Goal: Information Seeking & Learning: Learn about a topic

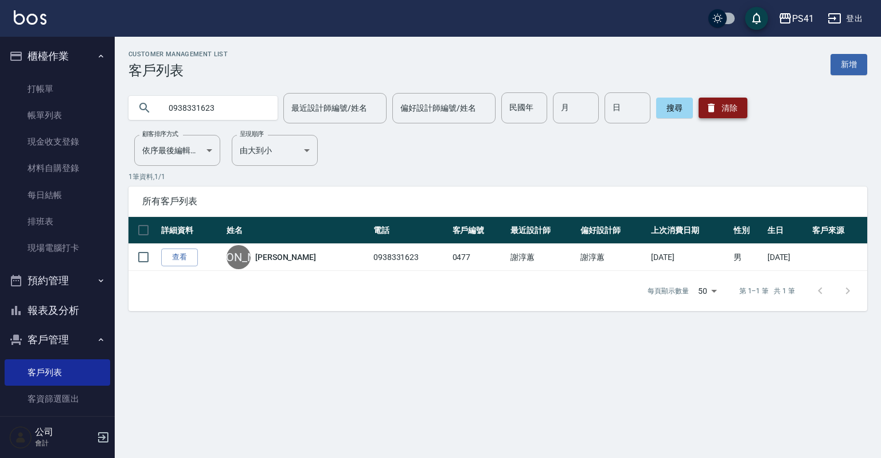
click at [732, 110] on button "清除" at bounding box center [723, 108] width 49 height 21
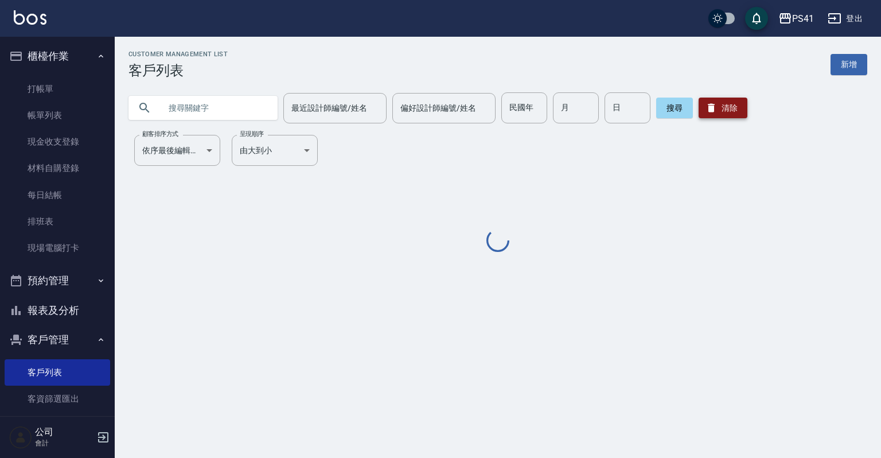
click at [732, 110] on button "清除" at bounding box center [723, 108] width 49 height 21
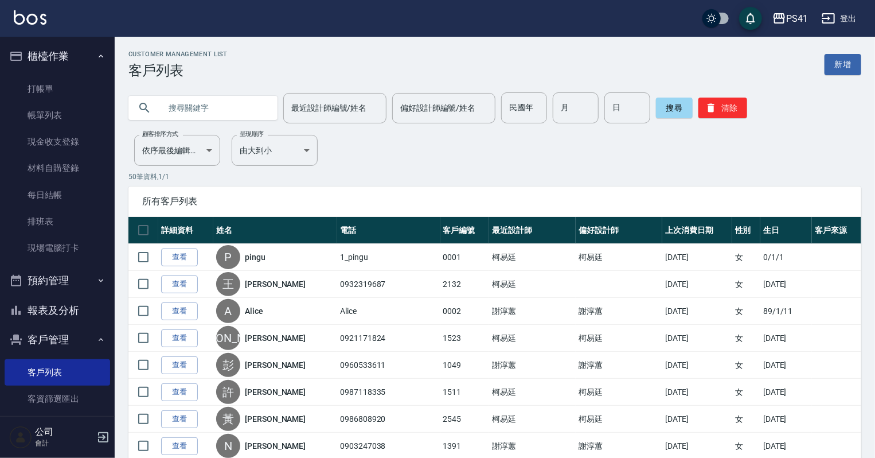
drag, startPoint x: 242, startPoint y: 98, endPoint x: 257, endPoint y: 99, distance: 14.9
click at [242, 99] on input "text" at bounding box center [215, 107] width 108 height 31
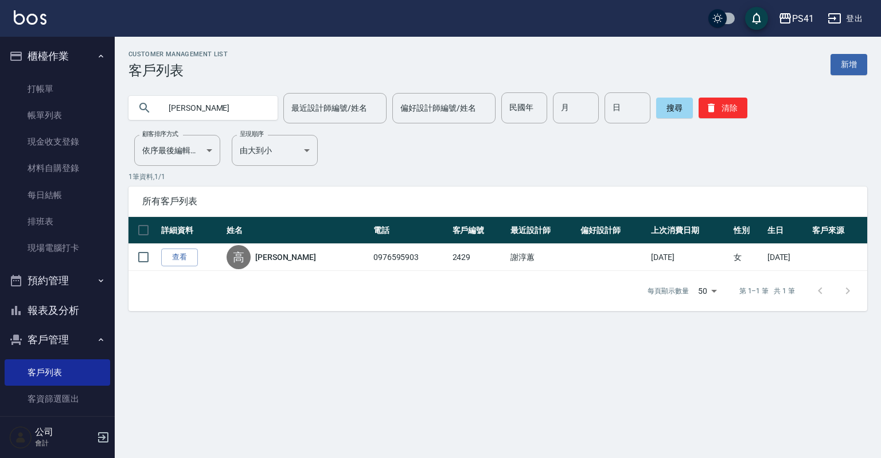
type input "[PERSON_NAME]"
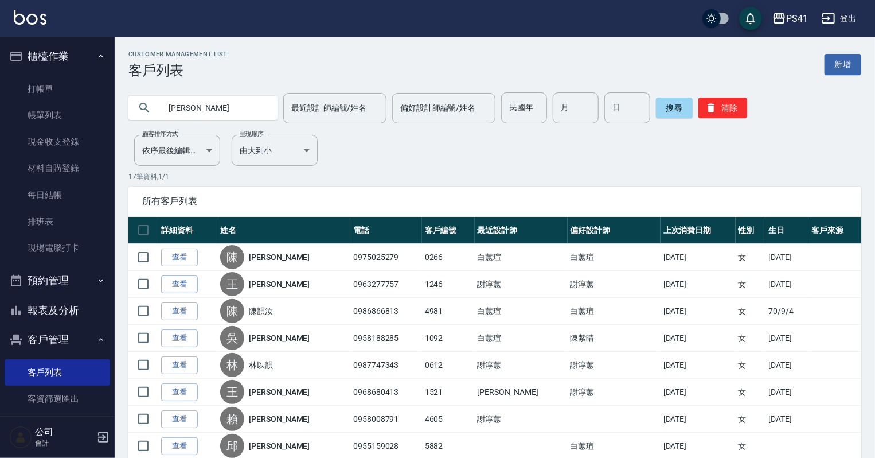
type input "[PERSON_NAME]"
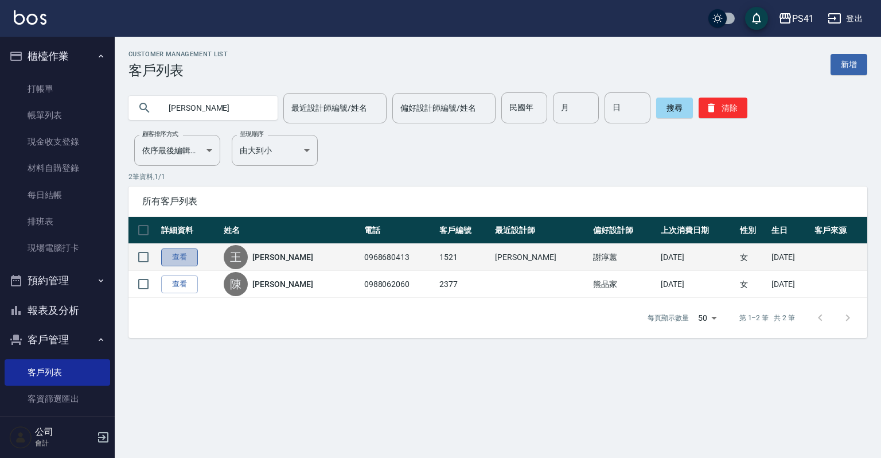
click at [179, 250] on link "查看" at bounding box center [179, 257] width 37 height 18
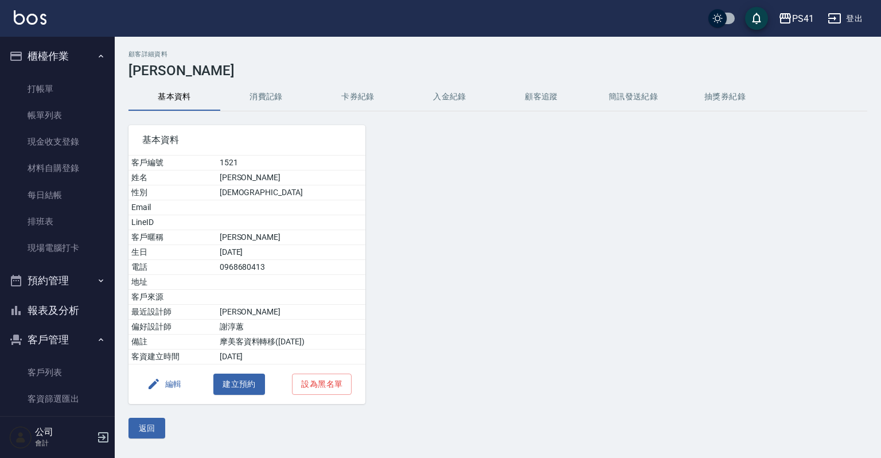
click at [281, 90] on button "消費記錄" at bounding box center [266, 97] width 92 height 28
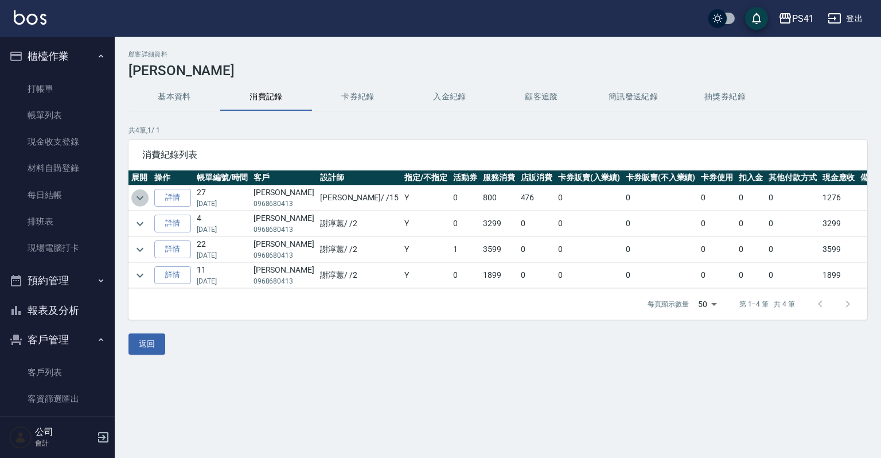
click at [143, 192] on icon "expand row" at bounding box center [140, 198] width 14 height 14
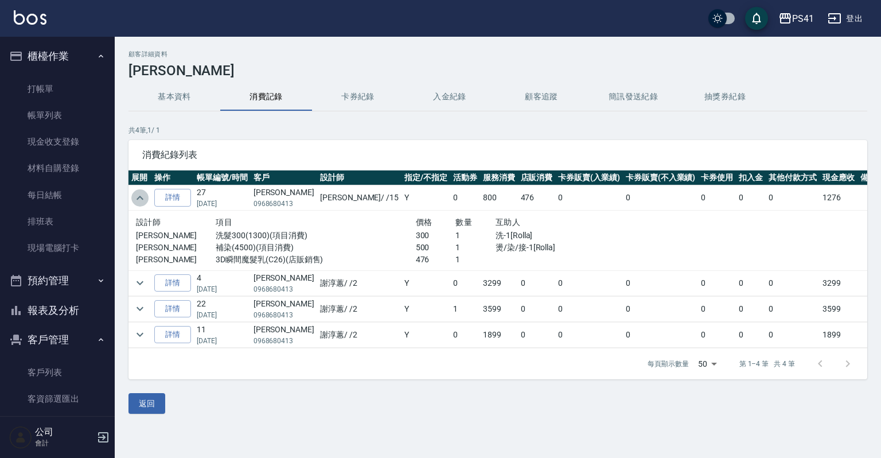
click at [144, 198] on icon "expand row" at bounding box center [140, 198] width 14 height 14
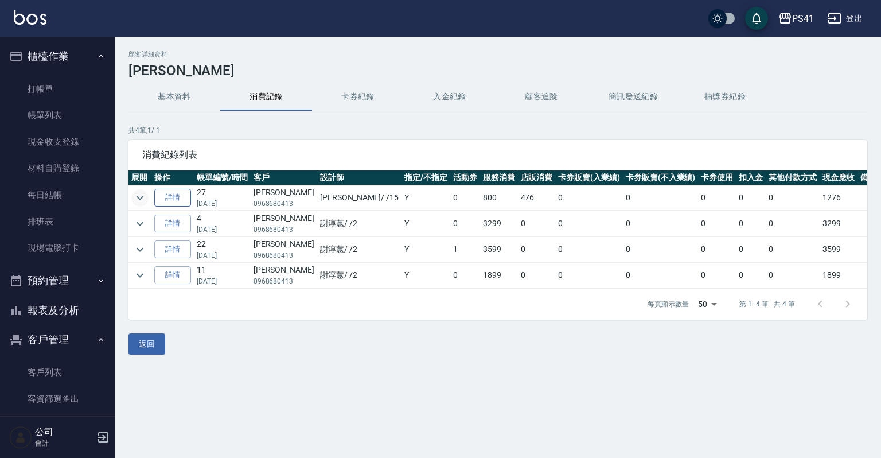
click at [164, 200] on link "詳情" at bounding box center [172, 198] width 37 height 18
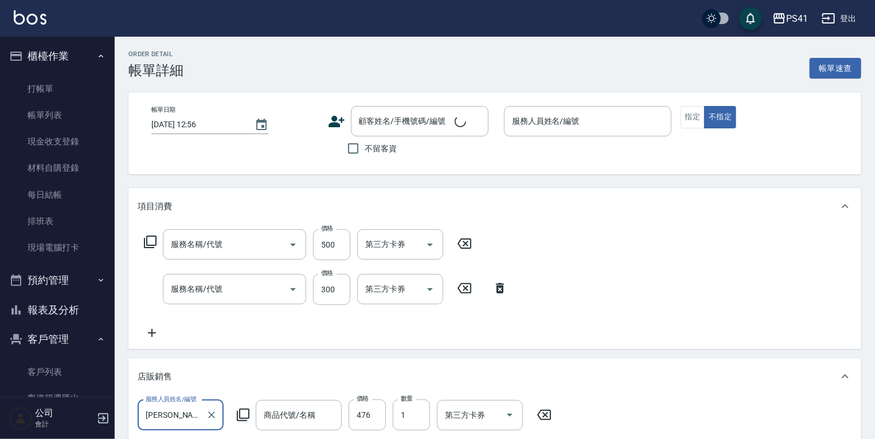
scroll to position [20, 0]
type input "[DATE] 18:34"
type input "[PERSON_NAME]15"
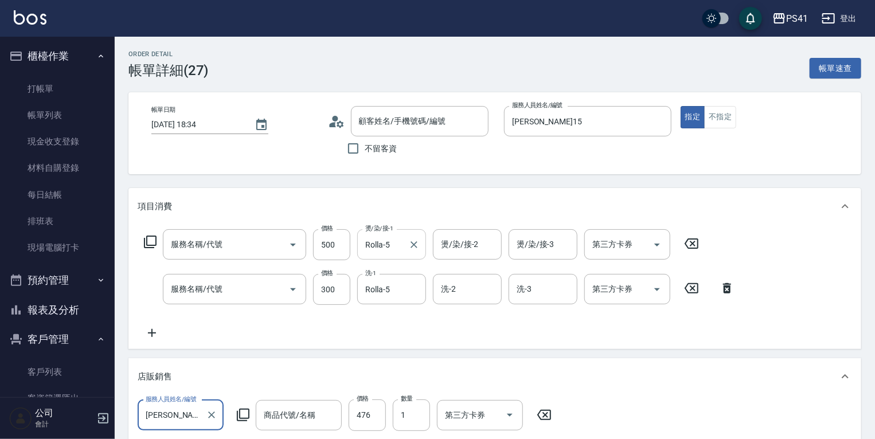
type input "補染(4500)"
type input "洗髮300(1300)"
type input "3D瞬間魔髮乳"
type input "[PERSON_NAME]/0968680413/1521"
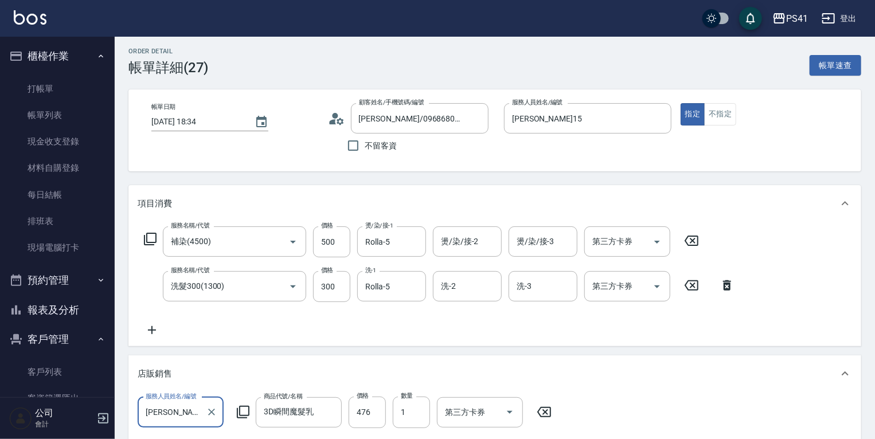
scroll to position [0, 0]
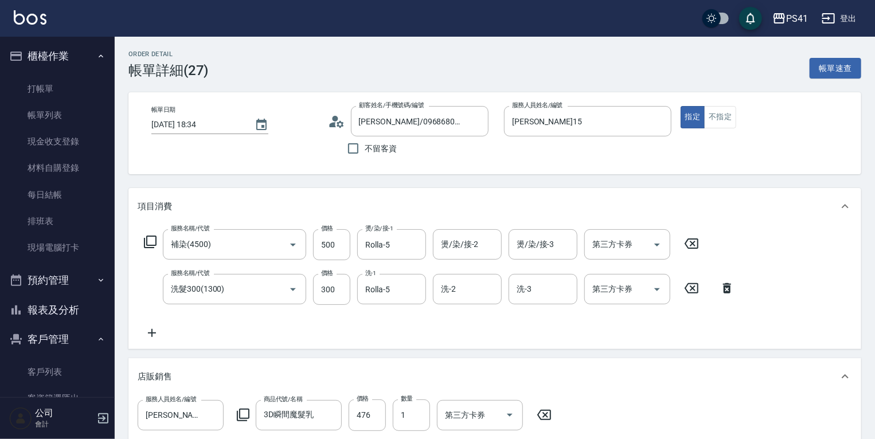
click at [179, 344] on div "服務名稱/代號 補染(4500) 服務名稱/代號 價格 500 價格 燙/染/接-1 Rolla-5 燙/染/接-1 燙/染/接-2 燙/染/接-2 燙/染/…" at bounding box center [494, 287] width 733 height 124
click at [301, 60] on div "Order detail 帳單詳細 (27) 帳單速查" at bounding box center [494, 64] width 733 height 28
drag, startPoint x: 46, startPoint y: 372, endPoint x: 46, endPoint y: 390, distance: 18.4
click at [46, 372] on link "客戶列表" at bounding box center [58, 372] width 106 height 26
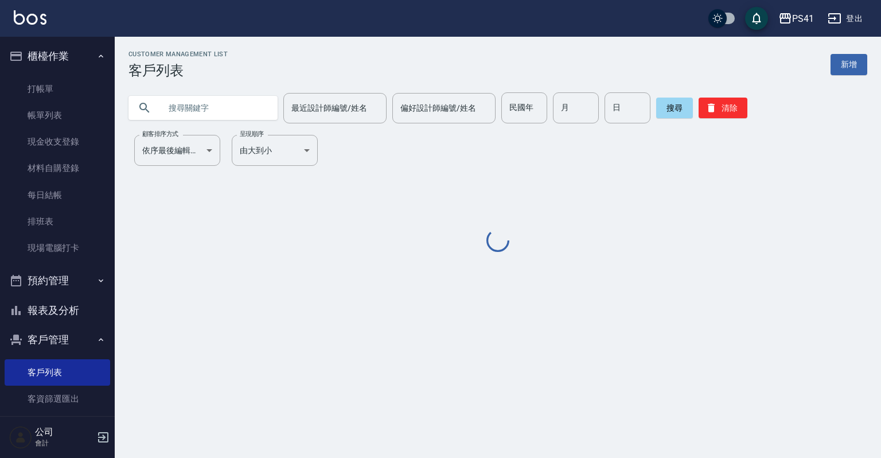
click at [224, 105] on input "text" at bounding box center [215, 107] width 108 height 31
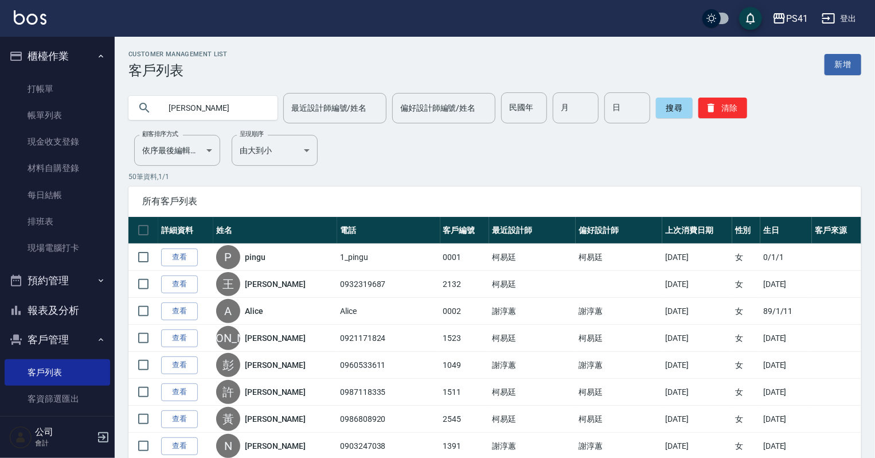
type input "韓"
type input "[PERSON_NAME]"
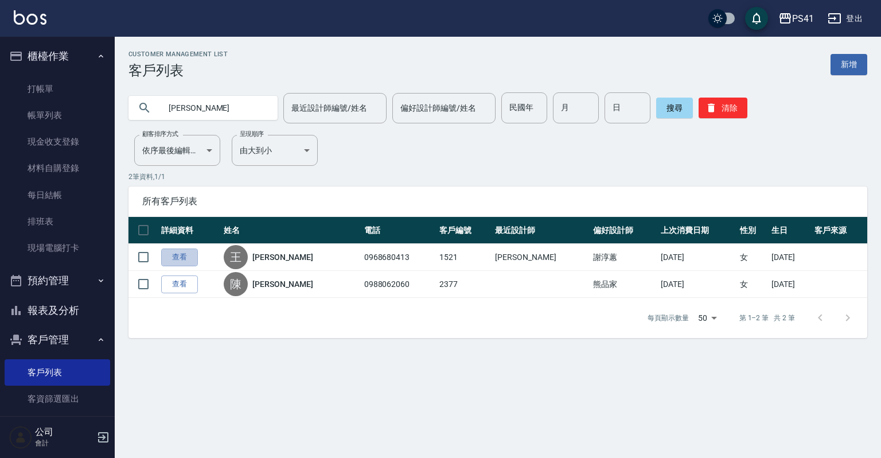
click at [183, 252] on link "查看" at bounding box center [179, 257] width 37 height 18
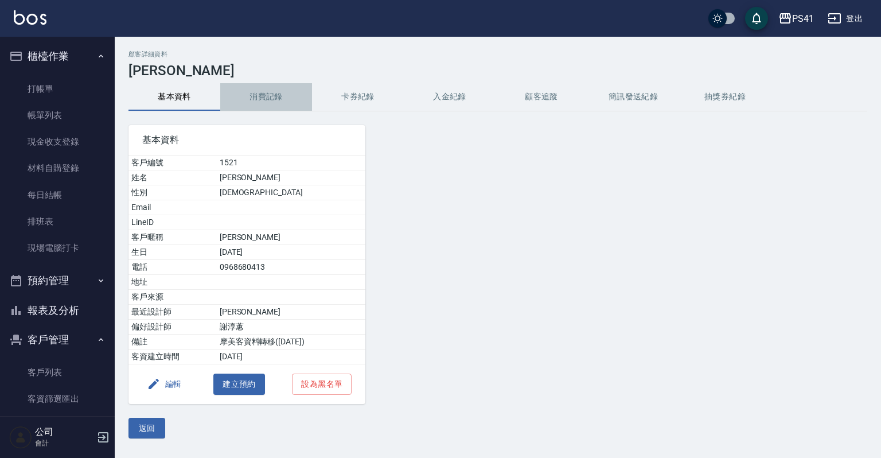
click at [260, 100] on button "消費記錄" at bounding box center [266, 97] width 92 height 28
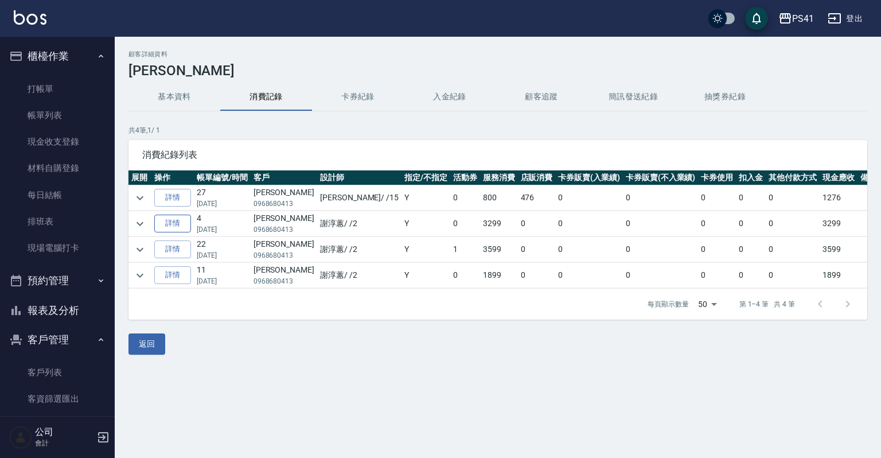
click at [171, 225] on link "詳情" at bounding box center [172, 224] width 37 height 18
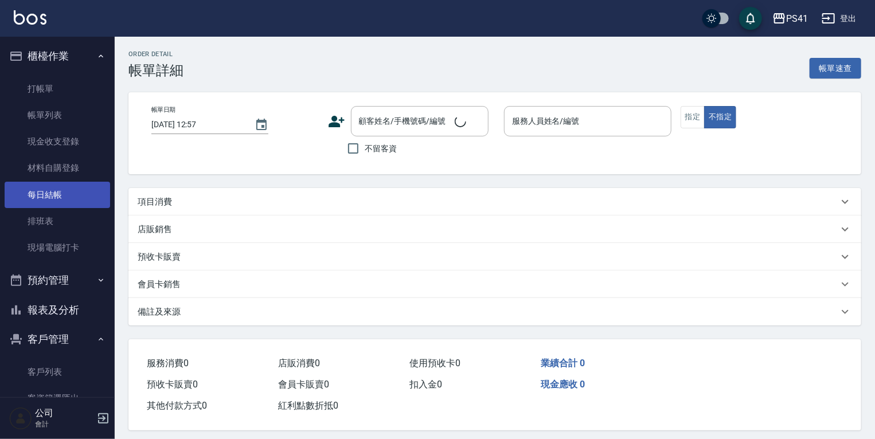
type input "[DATE] 19:24"
type input "[PERSON_NAME]-2"
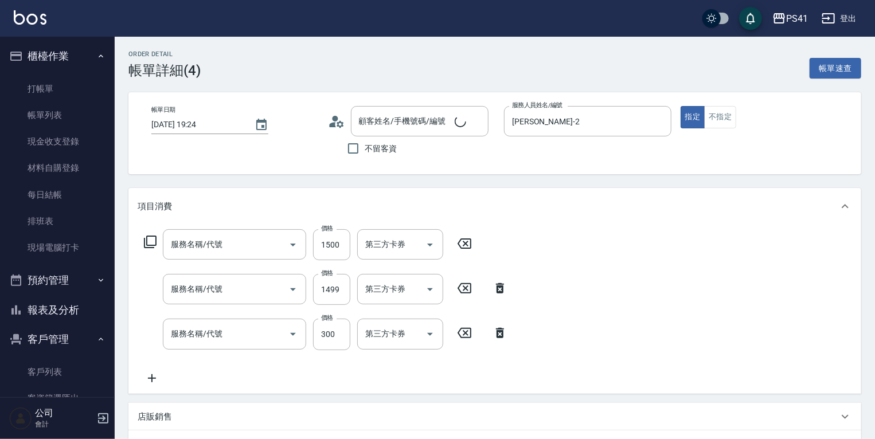
type input "原價1201~1500護髮(51500)"
type input "公司活動/早鳥(41099)"
type input "剪髮(2300)"
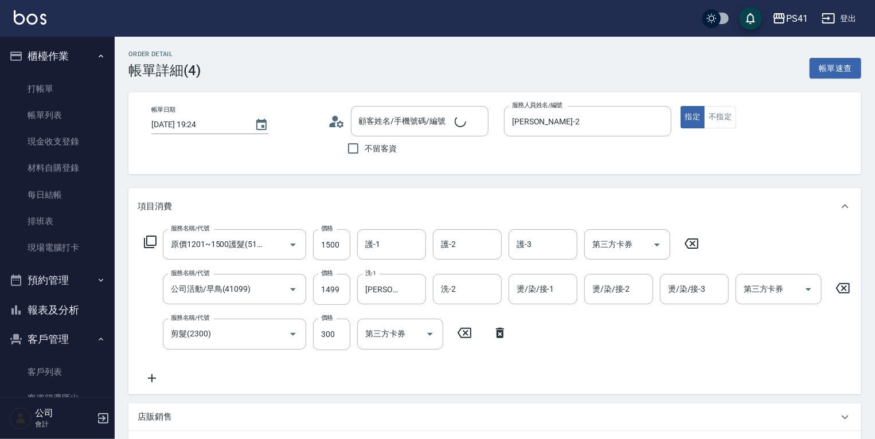
type input "[PERSON_NAME]/0968680413/1521"
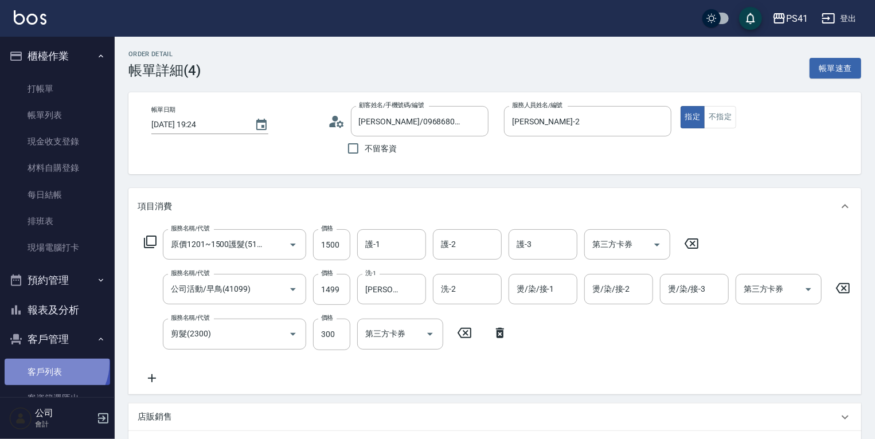
drag, startPoint x: 53, startPoint y: 364, endPoint x: 52, endPoint y: 383, distance: 18.4
click at [53, 364] on link "客戶列表" at bounding box center [58, 372] width 106 height 26
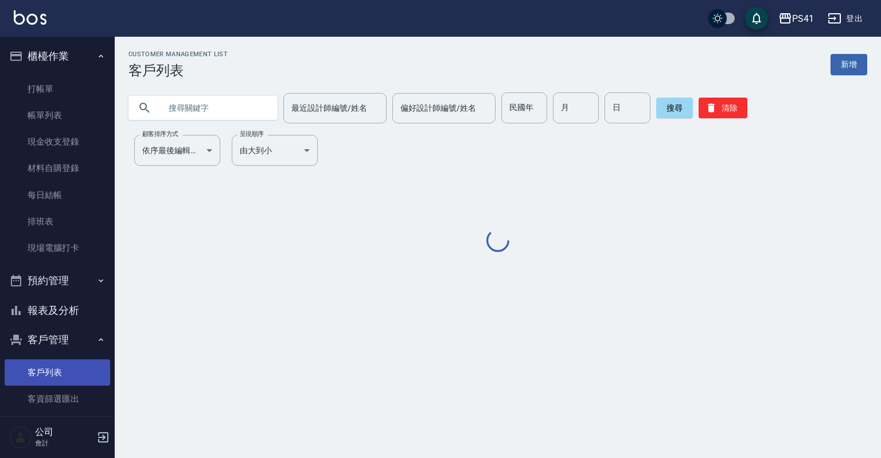
click at [52, 383] on link "客戶列表" at bounding box center [58, 372] width 106 height 26
click at [230, 92] on div "最近設計師編號/姓名 最近設計師編號/姓名 偏好設計師編號/姓名 偏好設計師編號/姓名 民國年 民國年 月 月 日 日 搜尋 清除" at bounding box center [491, 101] width 753 height 45
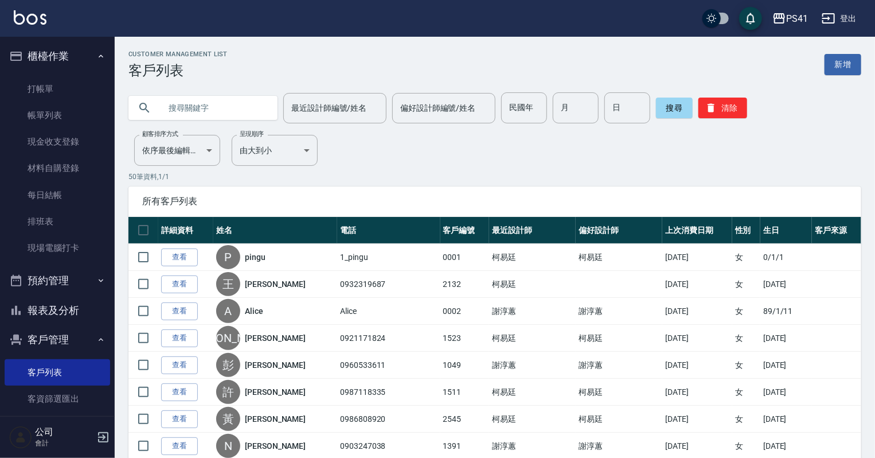
click at [227, 97] on input "text" at bounding box center [215, 107] width 108 height 31
click at [223, 99] on input "text" at bounding box center [215, 107] width 108 height 31
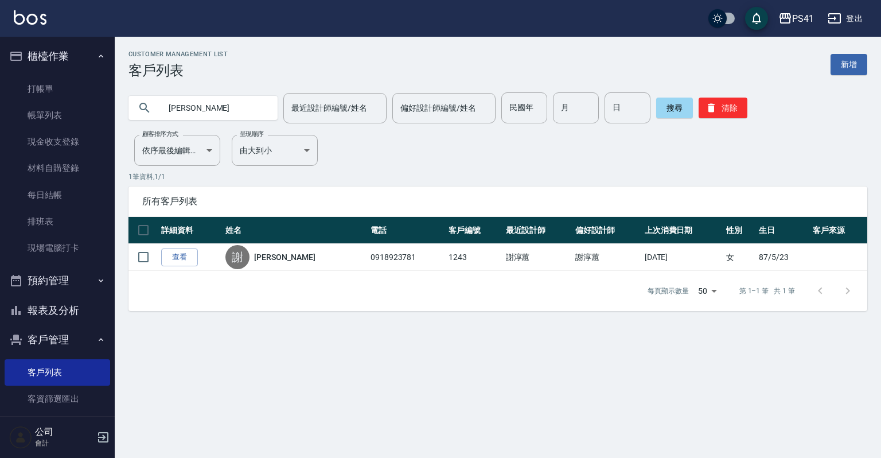
type input "謝"
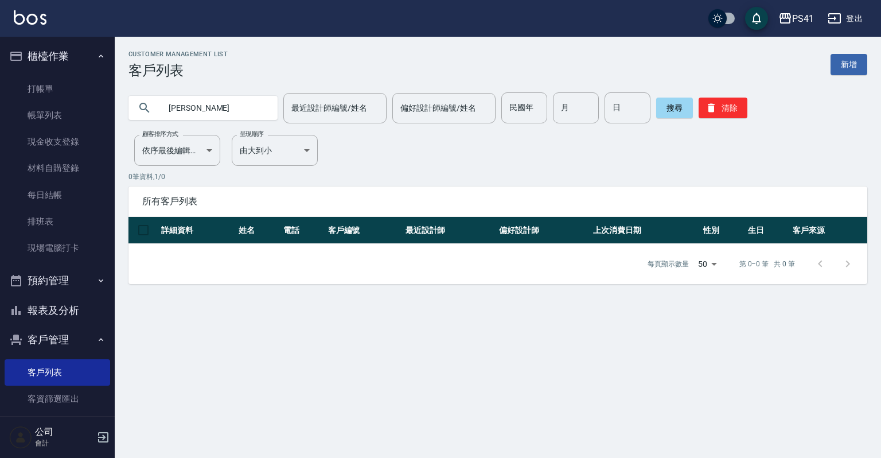
type input "[PERSON_NAME]"
click at [741, 101] on button "清除" at bounding box center [723, 108] width 49 height 21
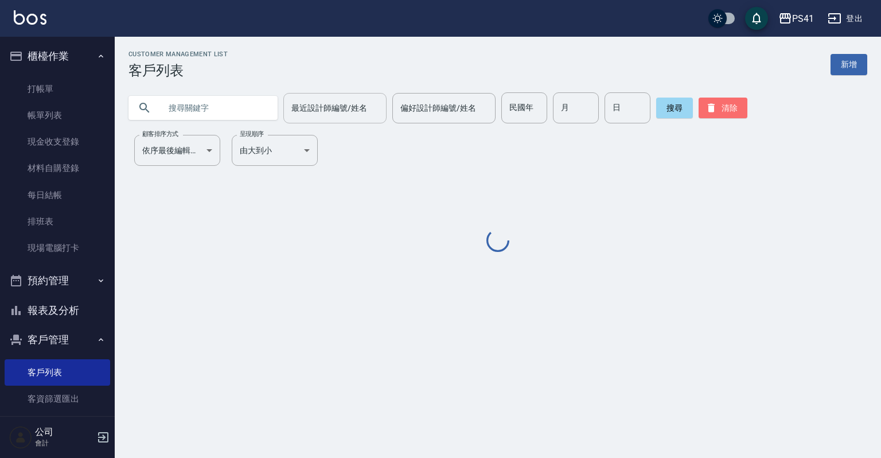
drag, startPoint x: 741, startPoint y: 101, endPoint x: 340, endPoint y: 122, distance: 402.0
click at [739, 101] on button "清除" at bounding box center [723, 108] width 49 height 21
click at [183, 115] on input "text" at bounding box center [215, 107] width 108 height 31
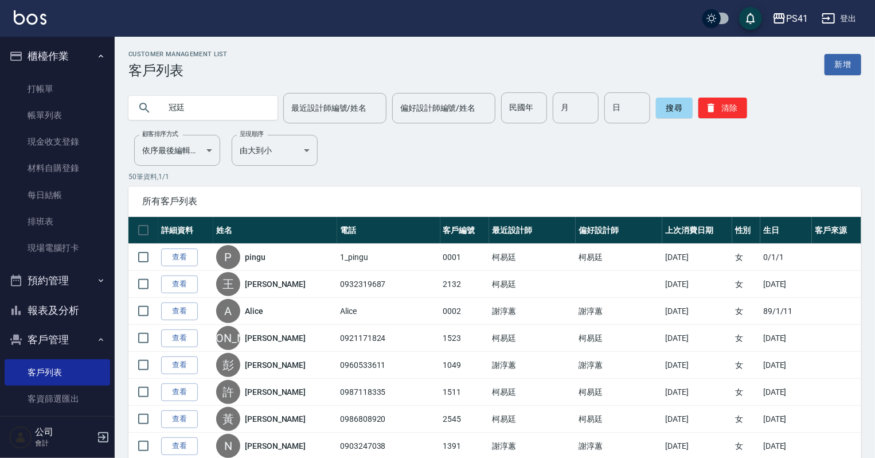
type input "冠廷"
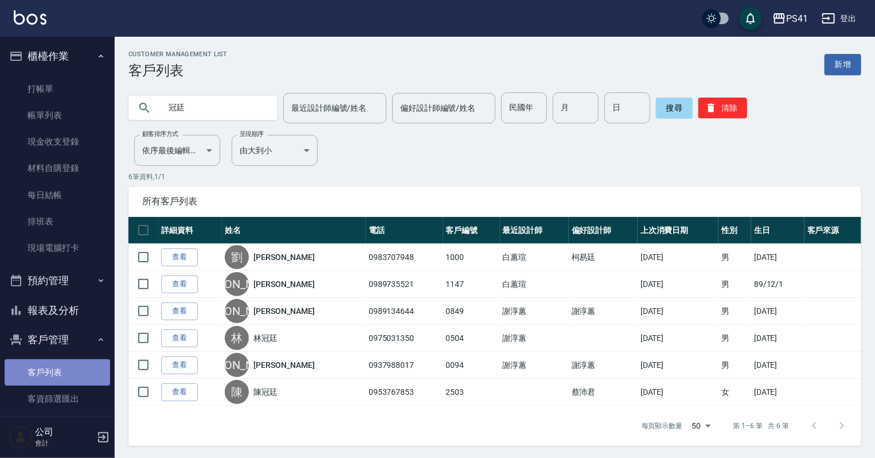
click at [74, 364] on link "客戶列表" at bounding box center [58, 372] width 106 height 26
click at [76, 364] on link "客戶列表" at bounding box center [58, 372] width 106 height 26
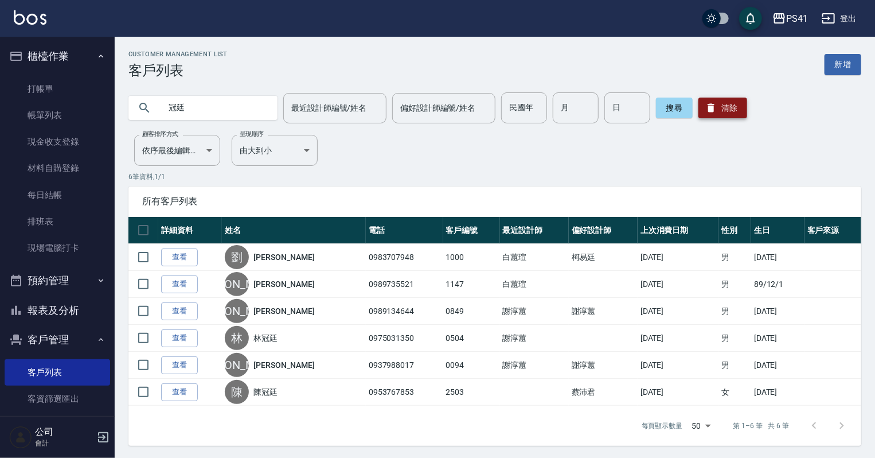
click at [736, 111] on button "清除" at bounding box center [723, 108] width 49 height 21
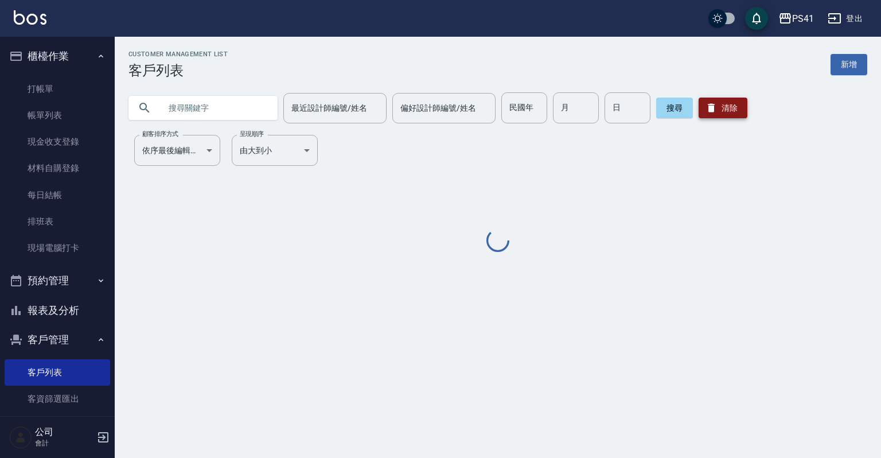
click at [736, 110] on button "清除" at bounding box center [723, 108] width 49 height 21
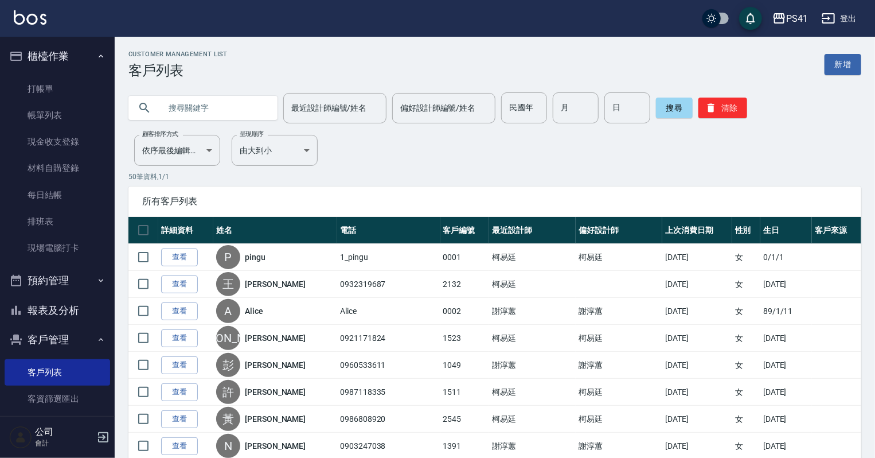
click at [0, 306] on nav "櫃檯作業 打帳單 帳單列表 現金收支登錄 材料自購登錄 每日結帳 排班表 現場電腦打卡 預約管理 預約管理 單日預約紀錄 單週預約紀錄 報表及分析 報表目錄 …" at bounding box center [57, 226] width 115 height 379
click at [19, 306] on icon "button" at bounding box center [16, 310] width 14 height 14
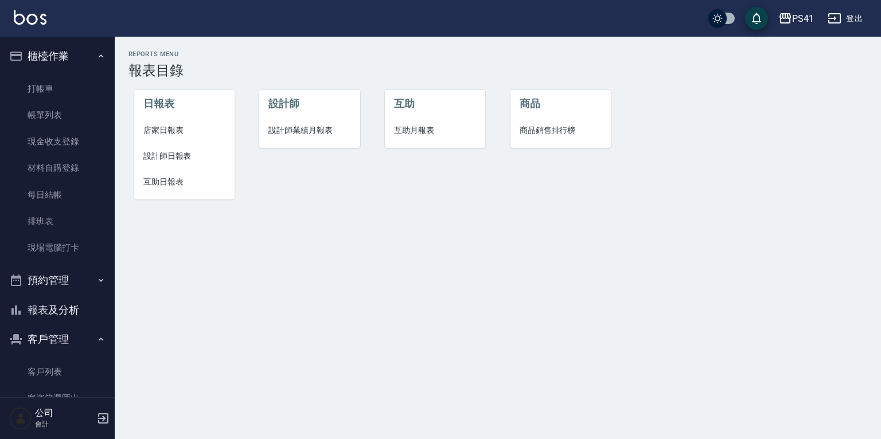
click at [168, 178] on span "互助日報表" at bounding box center [184, 182] width 82 height 12
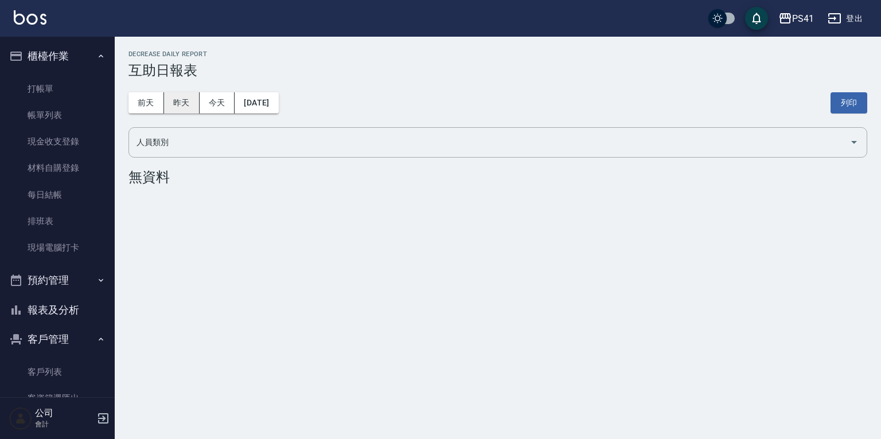
click at [187, 108] on button "昨天" at bounding box center [182, 102] width 36 height 21
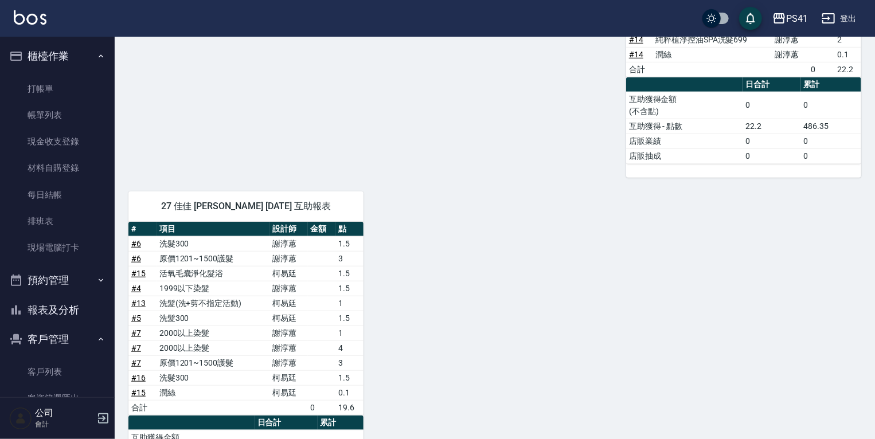
scroll to position [446, 0]
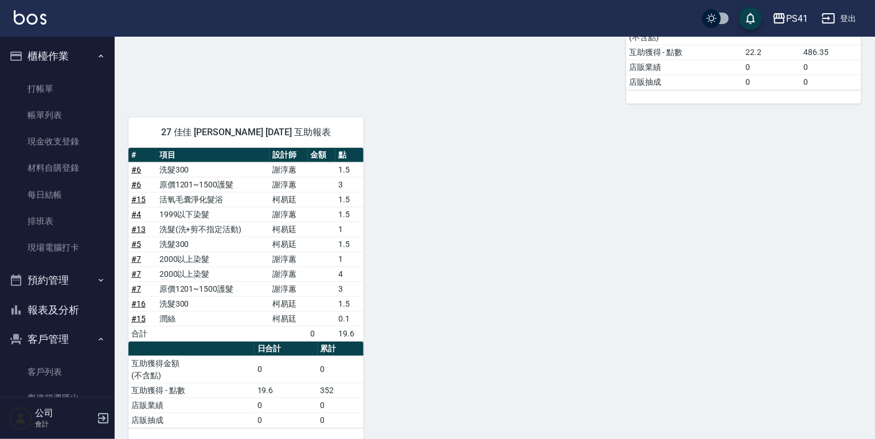
click at [138, 270] on link "# 7" at bounding box center [136, 274] width 10 height 9
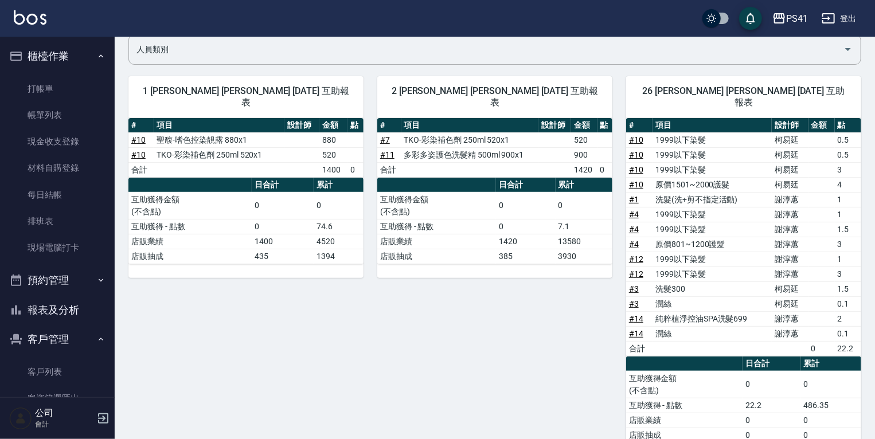
scroll to position [79, 0]
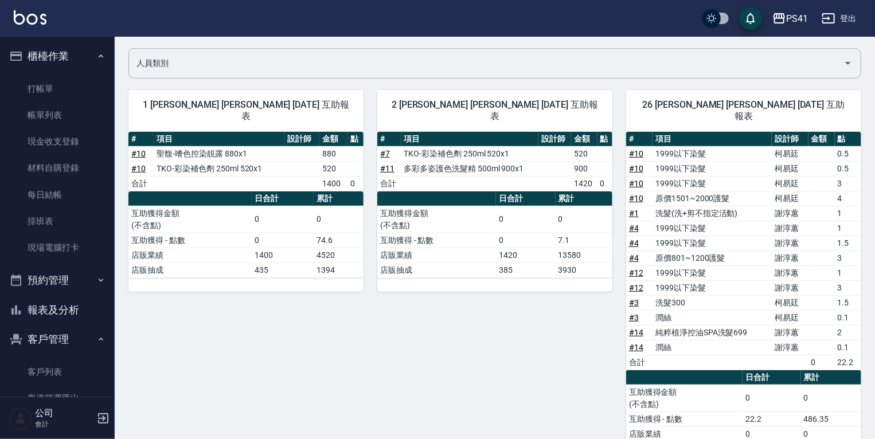
click at [642, 164] on link "# 10" at bounding box center [636, 168] width 14 height 9
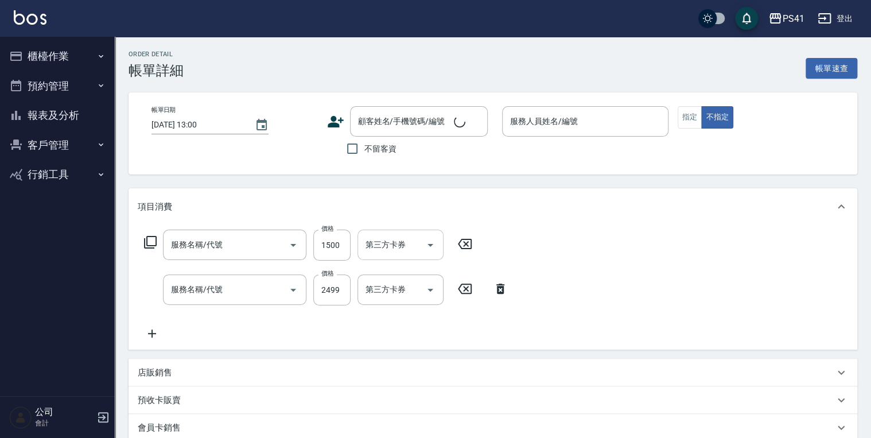
type input "2025/08/19 15:31"
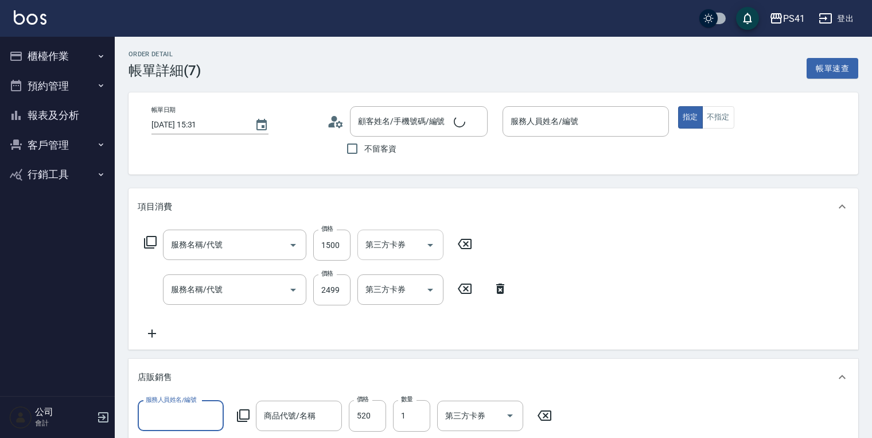
type input "[PERSON_NAME]-2"
type input "原價1201~1500護髮(51500)"
type input "2000以上染髮(42000)"
type input "[PERSON_NAME]-2"
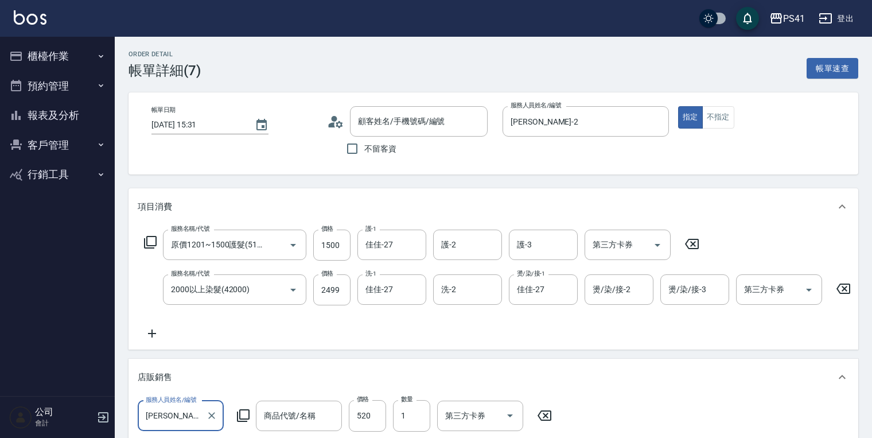
type input "Nicole莊/0903247038/1391"
type input "TKO-彩染補色劑 250ml"
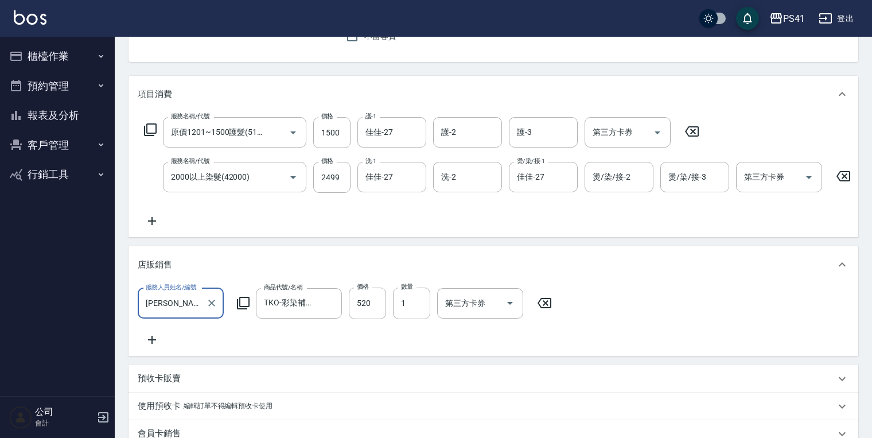
scroll to position [92, 0]
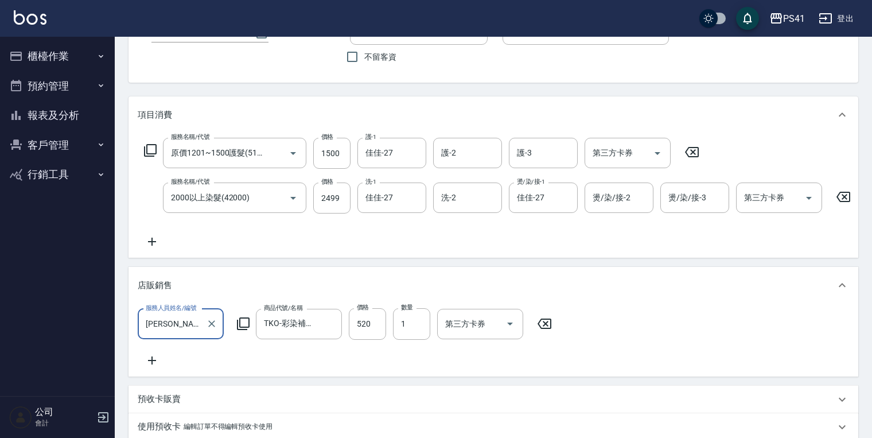
click at [72, 113] on button "報表及分析" at bounding box center [58, 115] width 106 height 30
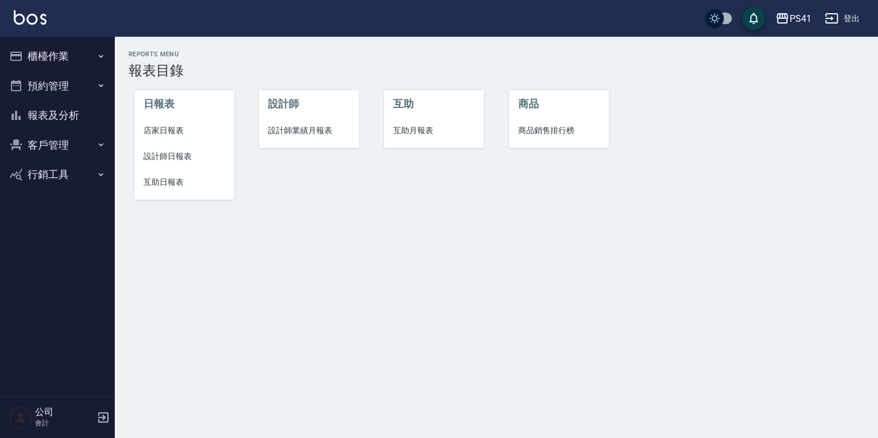
drag, startPoint x: 153, startPoint y: 181, endPoint x: 172, endPoint y: 184, distance: 18.6
click at [153, 182] on span "互助日報表" at bounding box center [183, 182] width 81 height 12
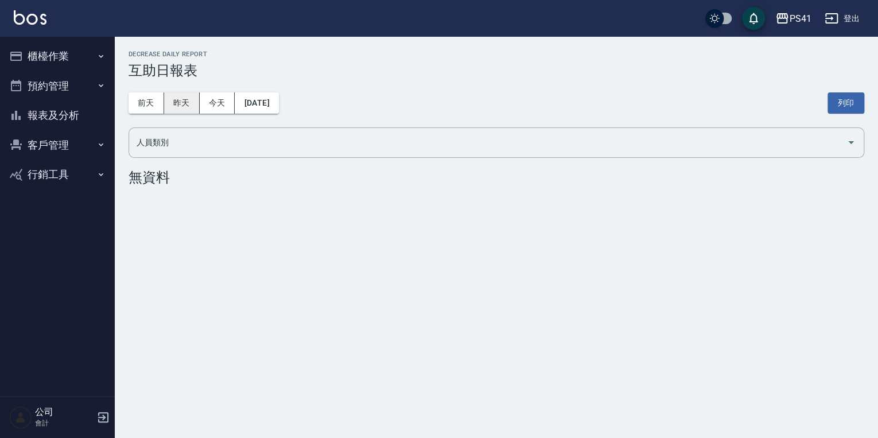
click at [186, 108] on button "昨天" at bounding box center [182, 102] width 36 height 21
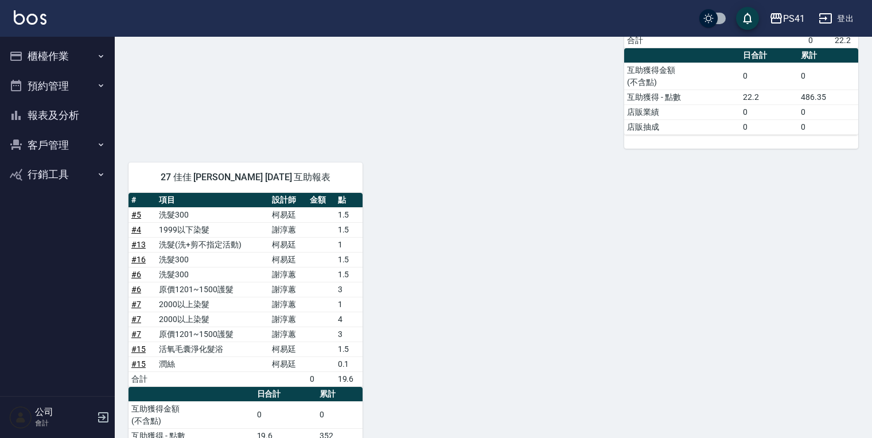
scroll to position [448, 0]
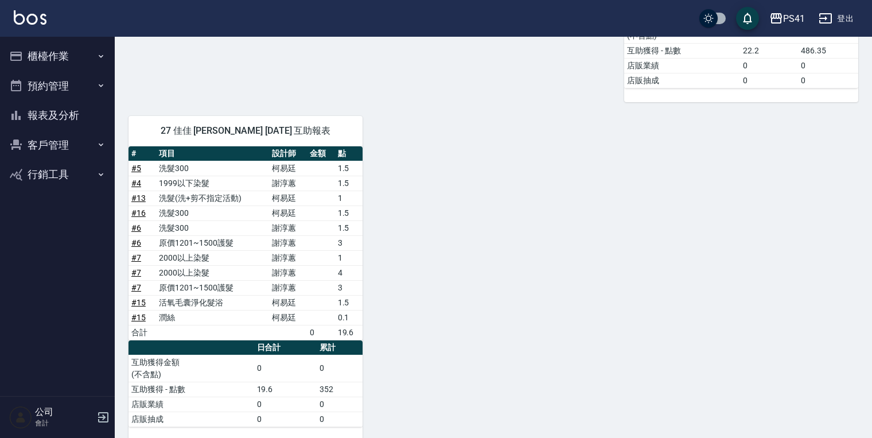
click at [75, 146] on button "客戶管理" at bounding box center [58, 145] width 106 height 30
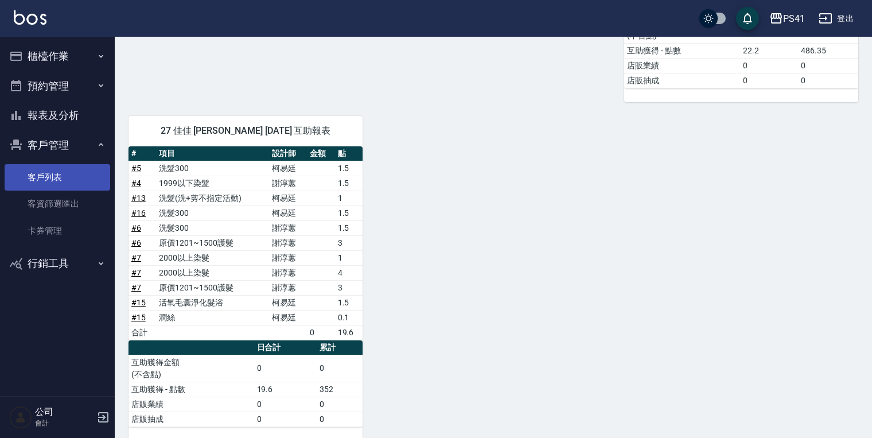
click at [69, 177] on link "客戶列表" at bounding box center [58, 177] width 106 height 26
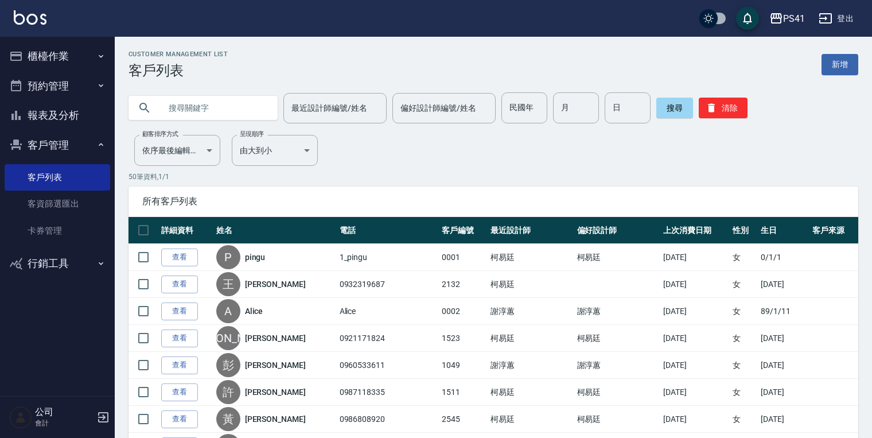
click at [58, 81] on button "預約管理" at bounding box center [58, 86] width 106 height 30
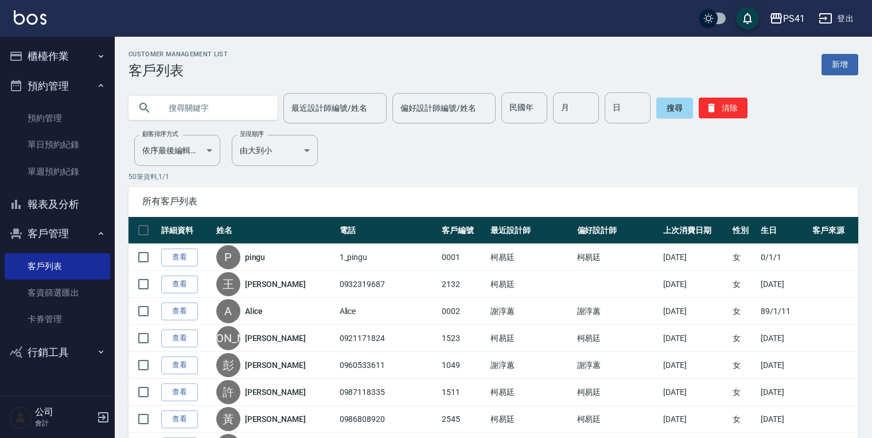
drag, startPoint x: 65, startPoint y: 85, endPoint x: 66, endPoint y: 79, distance: 7.0
click at [65, 85] on button "預約管理" at bounding box center [58, 86] width 106 height 30
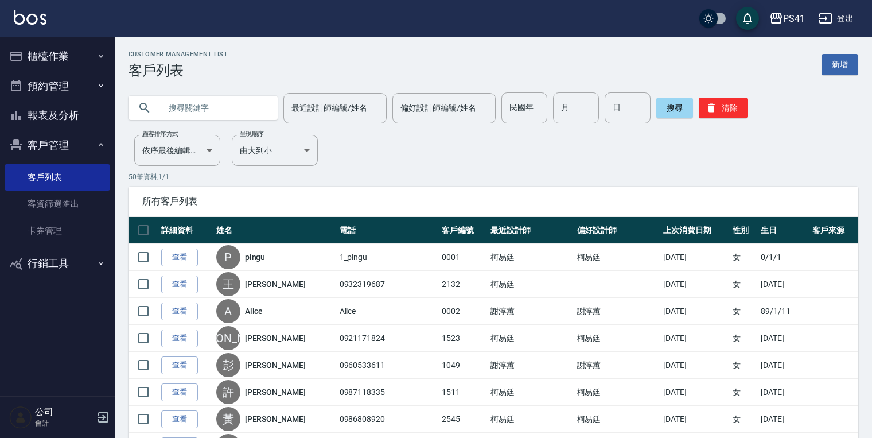
click at [69, 60] on button "櫃檯作業" at bounding box center [58, 56] width 106 height 30
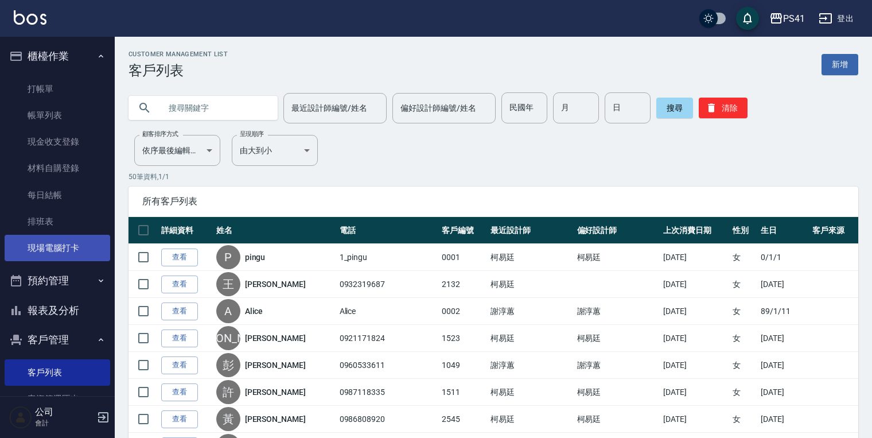
click at [37, 242] on link "現場電腦打卡" at bounding box center [58, 248] width 106 height 26
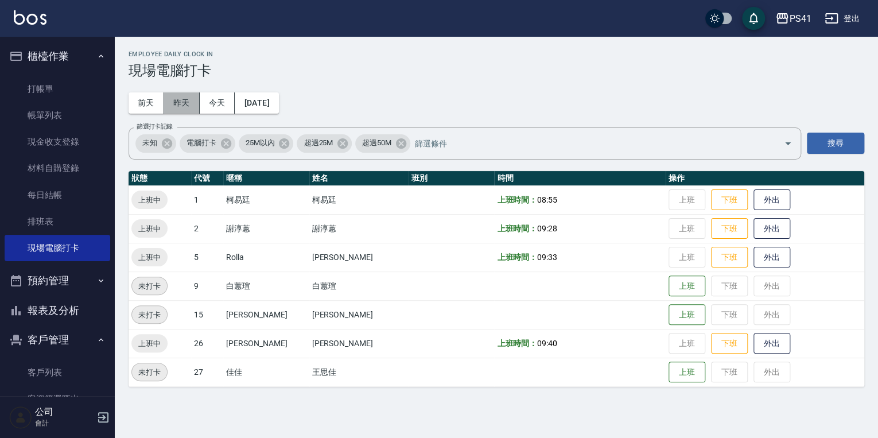
click at [170, 110] on button "昨天" at bounding box center [182, 102] width 36 height 21
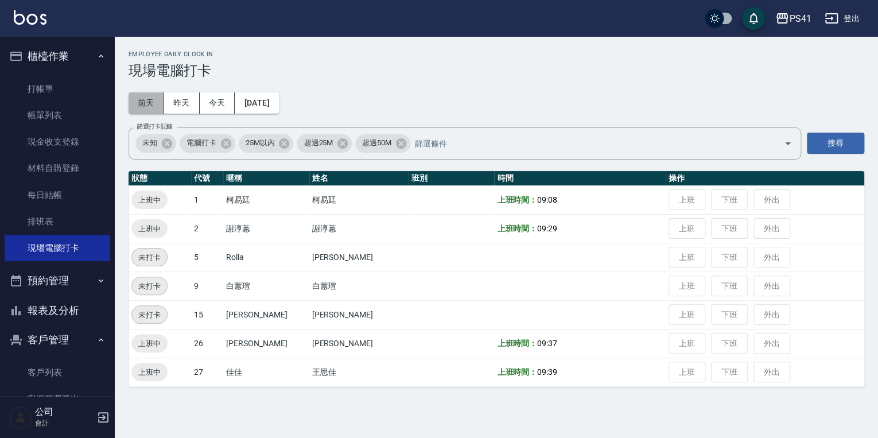
drag, startPoint x: 146, startPoint y: 96, endPoint x: 252, endPoint y: 127, distance: 110.4
click at [147, 96] on button "前天" at bounding box center [146, 102] width 36 height 21
click at [261, 104] on button "[DATE]" at bounding box center [257, 102] width 44 height 21
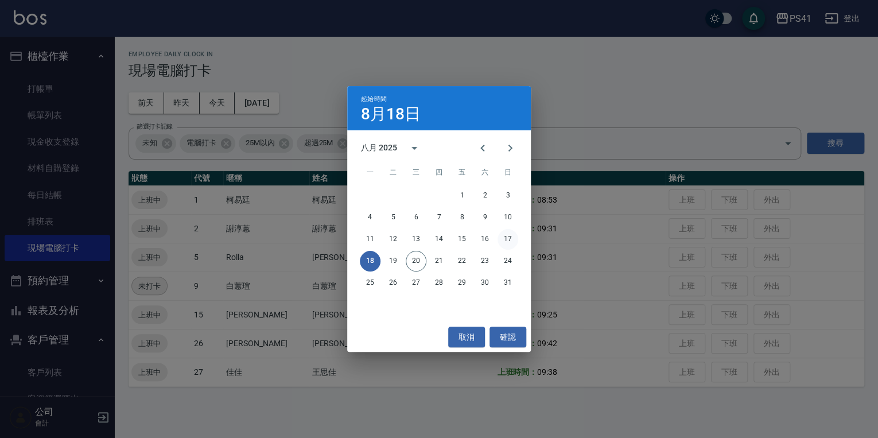
click at [508, 237] on button "17" at bounding box center [507, 239] width 21 height 21
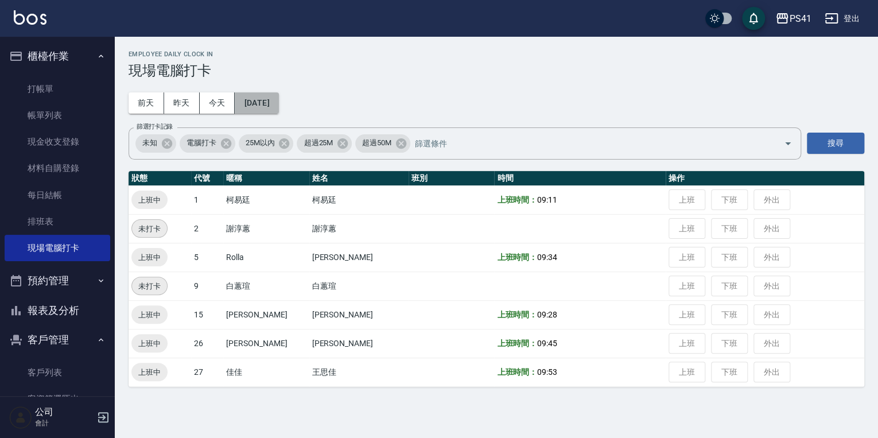
click at [278, 99] on button "[DATE]" at bounding box center [257, 102] width 44 height 21
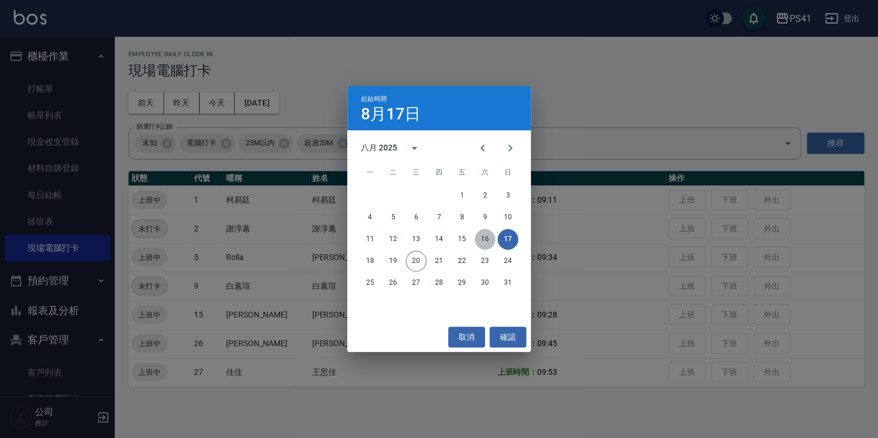
click at [487, 234] on button "16" at bounding box center [484, 239] width 21 height 21
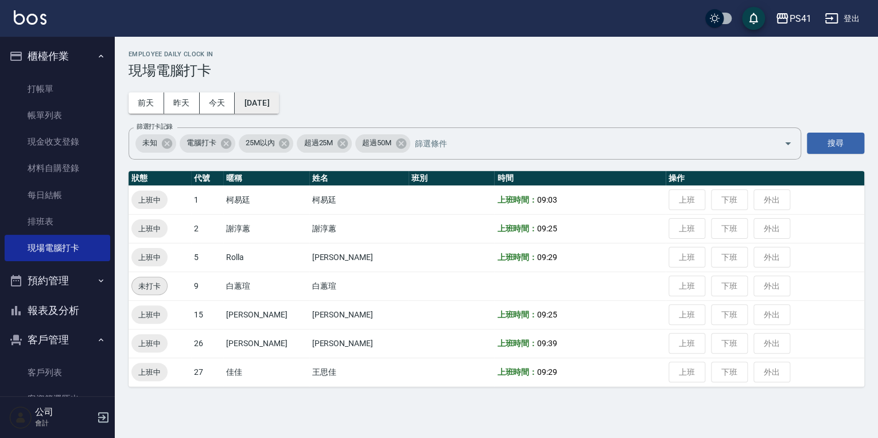
click at [272, 103] on button "2025/08/16" at bounding box center [257, 102] width 44 height 21
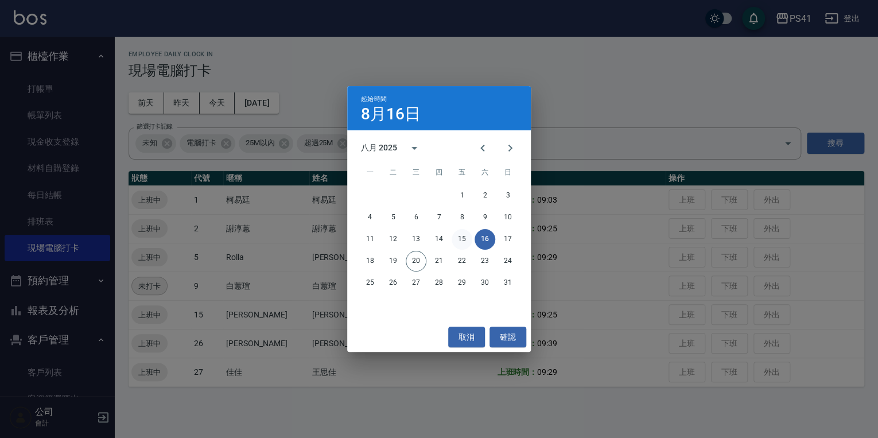
click at [470, 241] on button "15" at bounding box center [461, 239] width 21 height 21
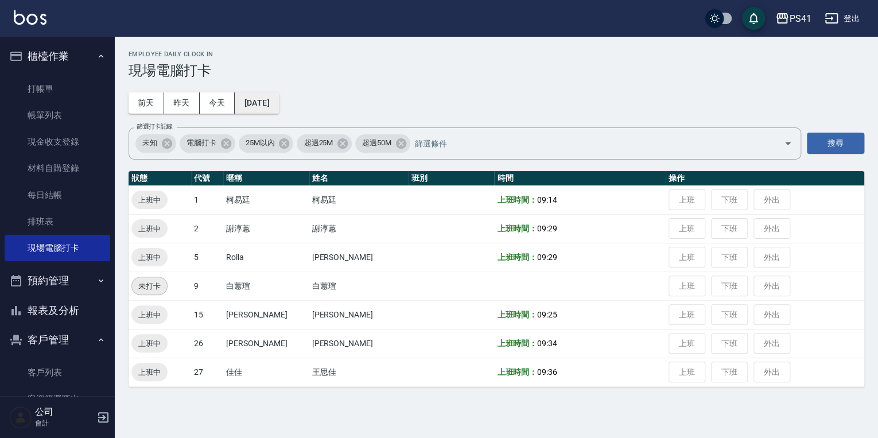
click at [270, 99] on button "2025/08/15" at bounding box center [257, 102] width 44 height 21
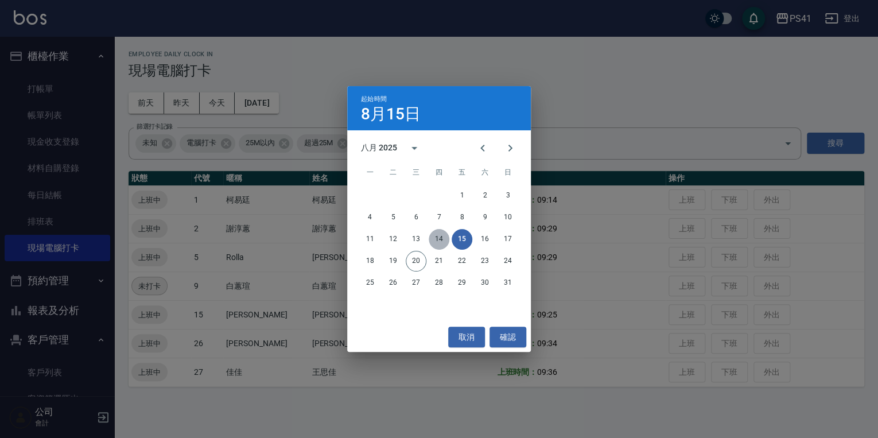
click at [434, 241] on button "14" at bounding box center [438, 239] width 21 height 21
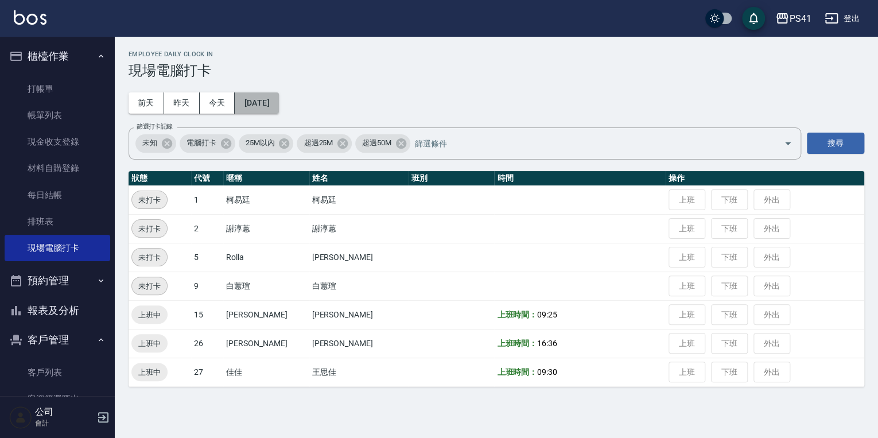
click at [275, 107] on button "2025/08/14" at bounding box center [257, 102] width 44 height 21
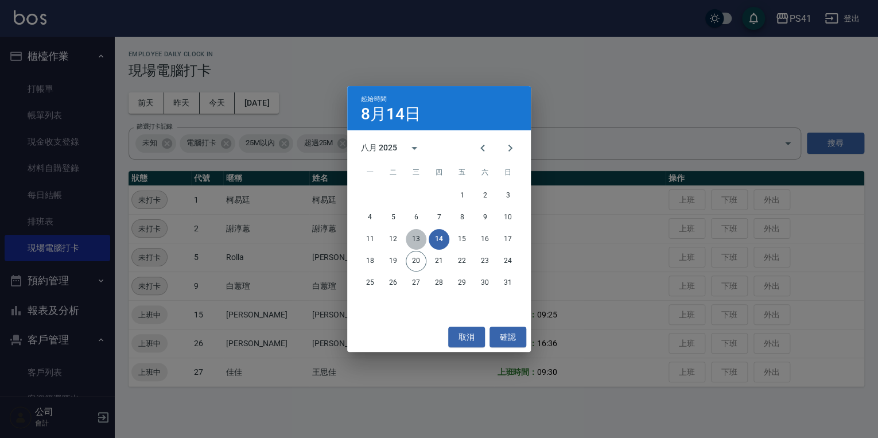
click at [413, 241] on button "13" at bounding box center [416, 239] width 21 height 21
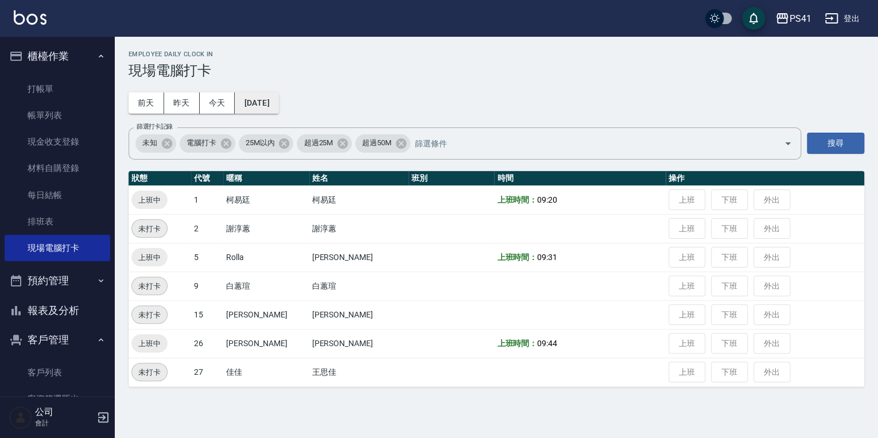
click at [278, 107] on button "2025/08/13" at bounding box center [257, 102] width 44 height 21
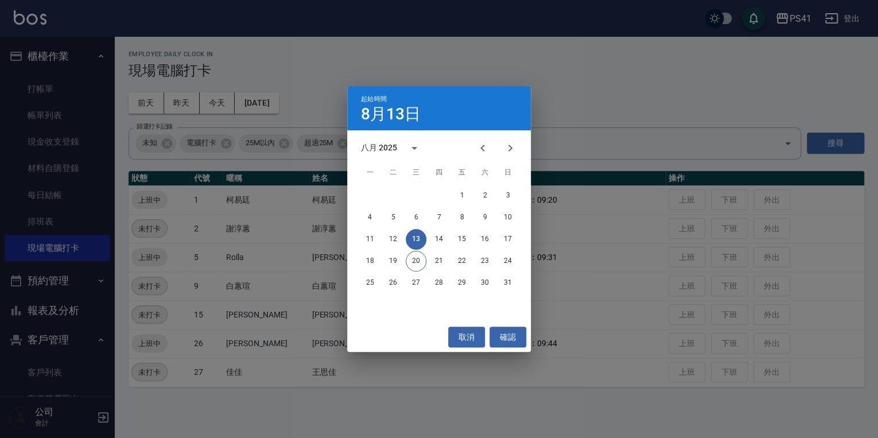
click at [326, 338] on div "起始時間 8月13日 八月 2025 一 二 三 四 五 六 日 1 2 3 4 5 6 7 8 9 10 11 12 13 14 15 16 17 18 1…" at bounding box center [439, 219] width 878 height 438
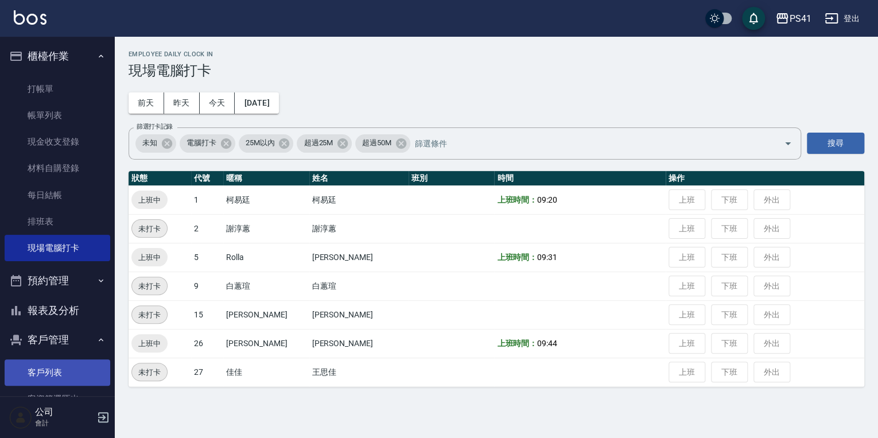
click at [20, 366] on link "客戶列表" at bounding box center [58, 372] width 106 height 26
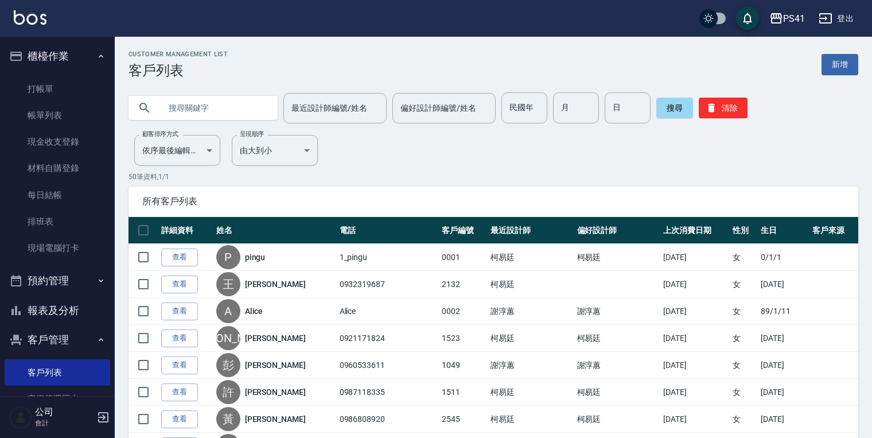
click at [206, 114] on input "text" at bounding box center [215, 107] width 108 height 31
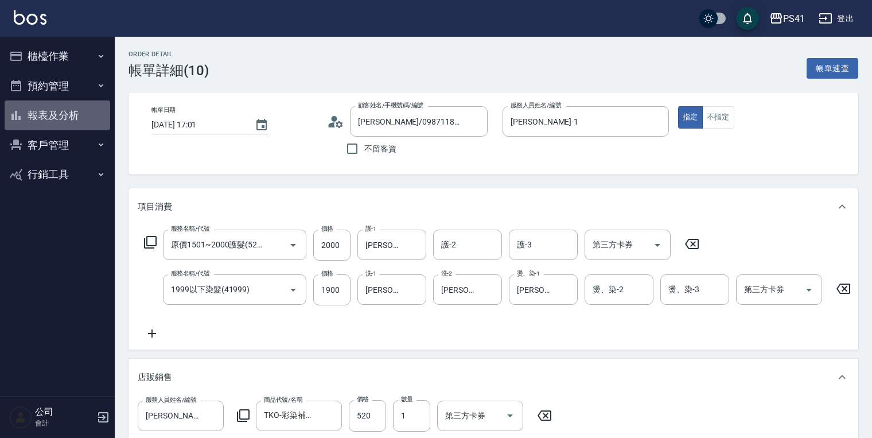
click at [48, 115] on button "報表及分析" at bounding box center [58, 115] width 106 height 30
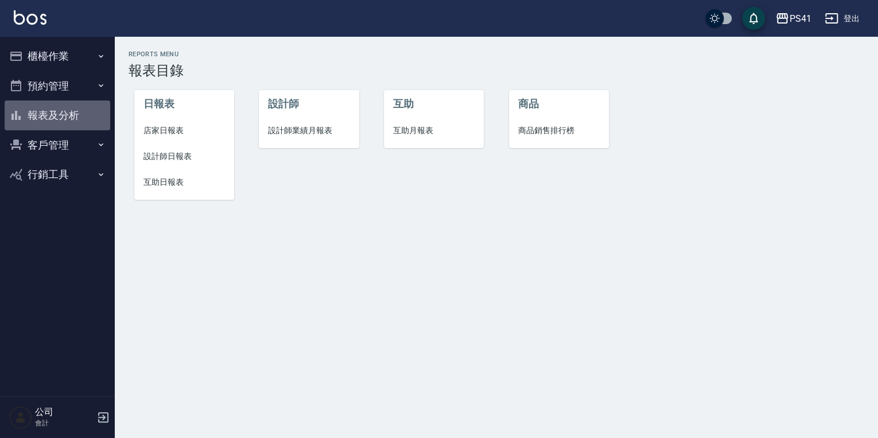
click at [28, 132] on ul "櫃檯作業 打帳單 帳單列表 現金收支登錄 材料自購登錄 每日結帳 排班表 現場電腦打卡 預約管理 預約管理 單日預約紀錄 單週預約紀錄 報表及分析 報表目錄 …" at bounding box center [58, 115] width 106 height 157
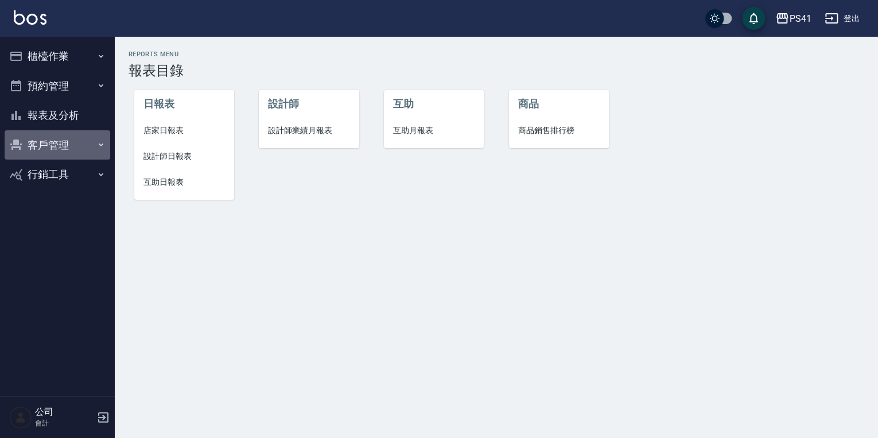
click at [35, 145] on button "客戶管理" at bounding box center [58, 145] width 106 height 30
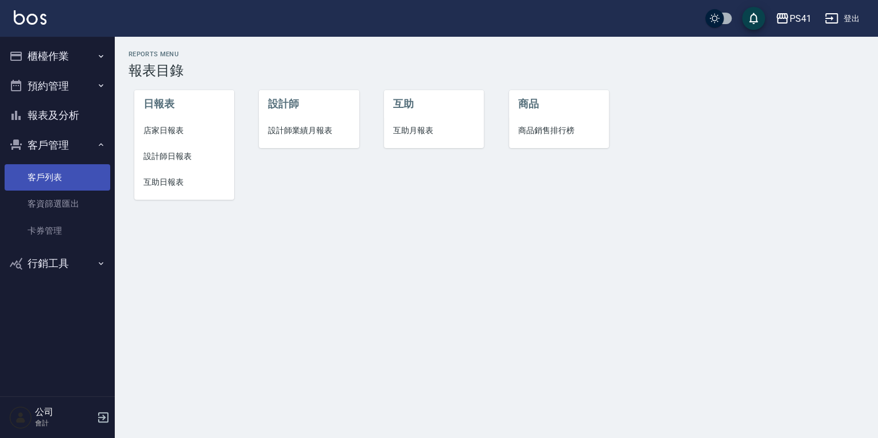
click at [67, 168] on link "客戶列表" at bounding box center [58, 177] width 106 height 26
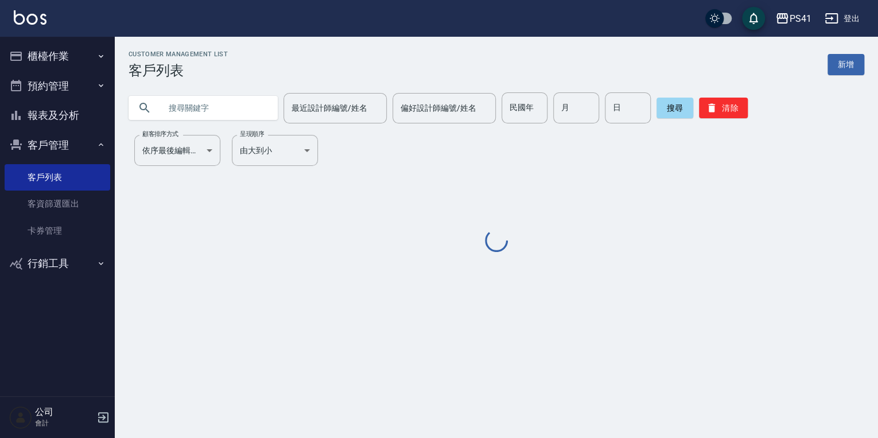
click at [73, 151] on button "客戶管理" at bounding box center [58, 145] width 106 height 30
